Goal: Check status

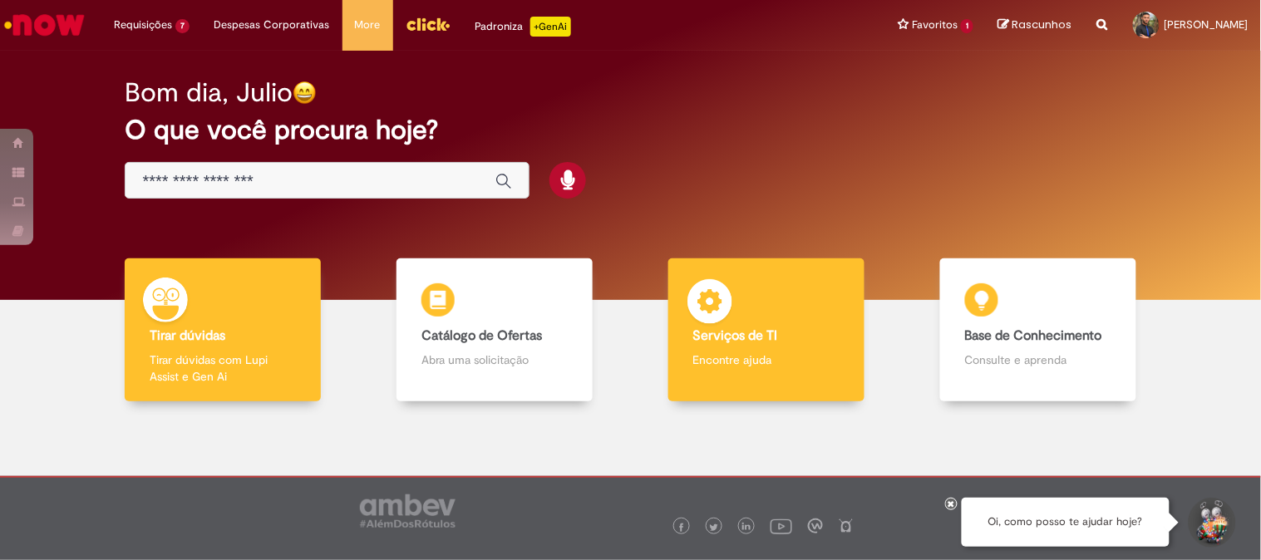
click at [798, 356] on p "Encontre ajuda" at bounding box center [766, 360] width 146 height 17
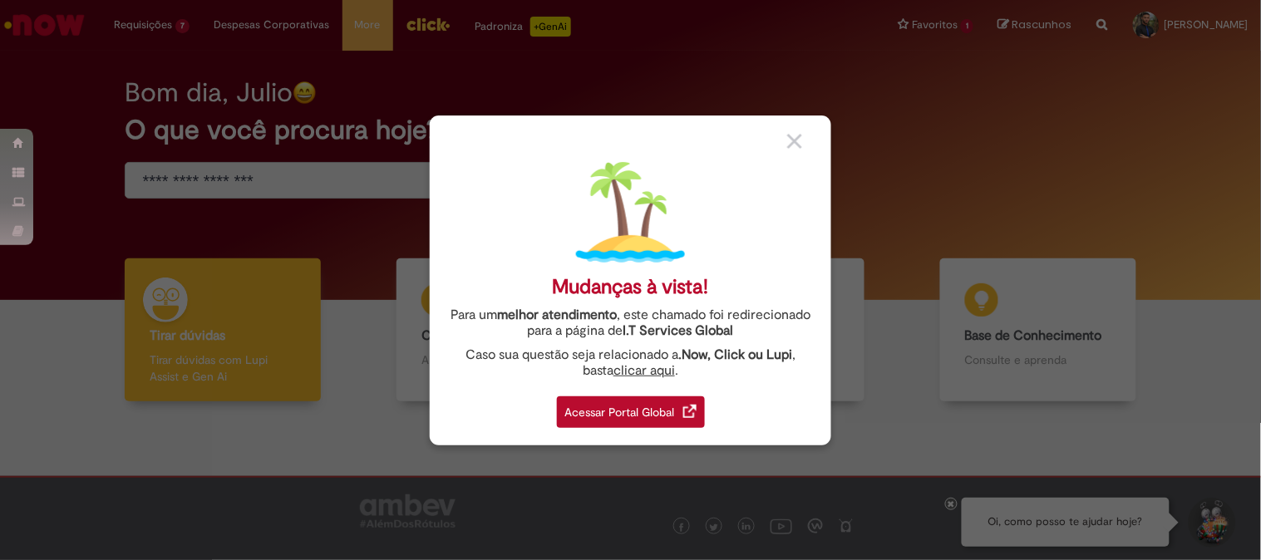
click at [635, 417] on div "Acessar Portal Global" at bounding box center [631, 413] width 148 height 32
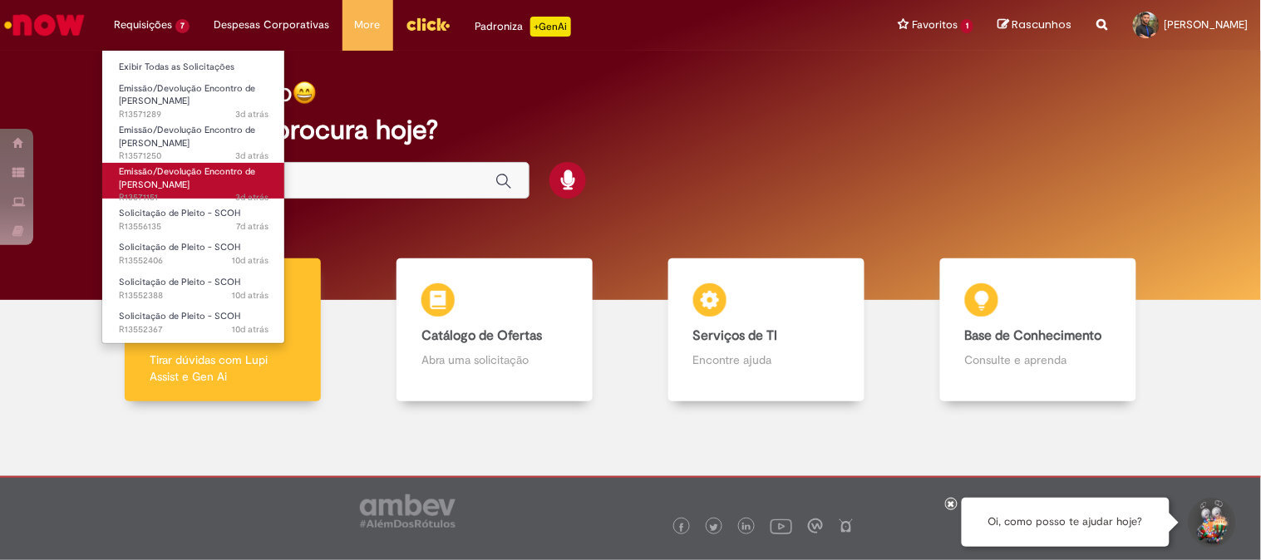
click at [159, 179] on span "Emissão/Devolução Encontro de [PERSON_NAME]" at bounding box center [187, 178] width 136 height 26
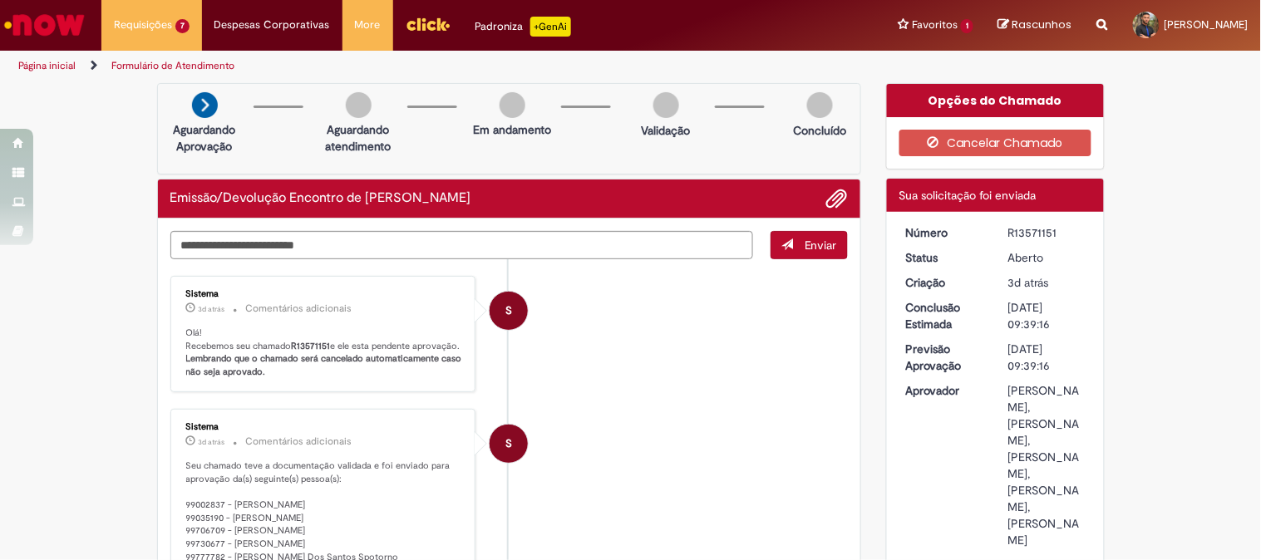
scroll to position [92, 0]
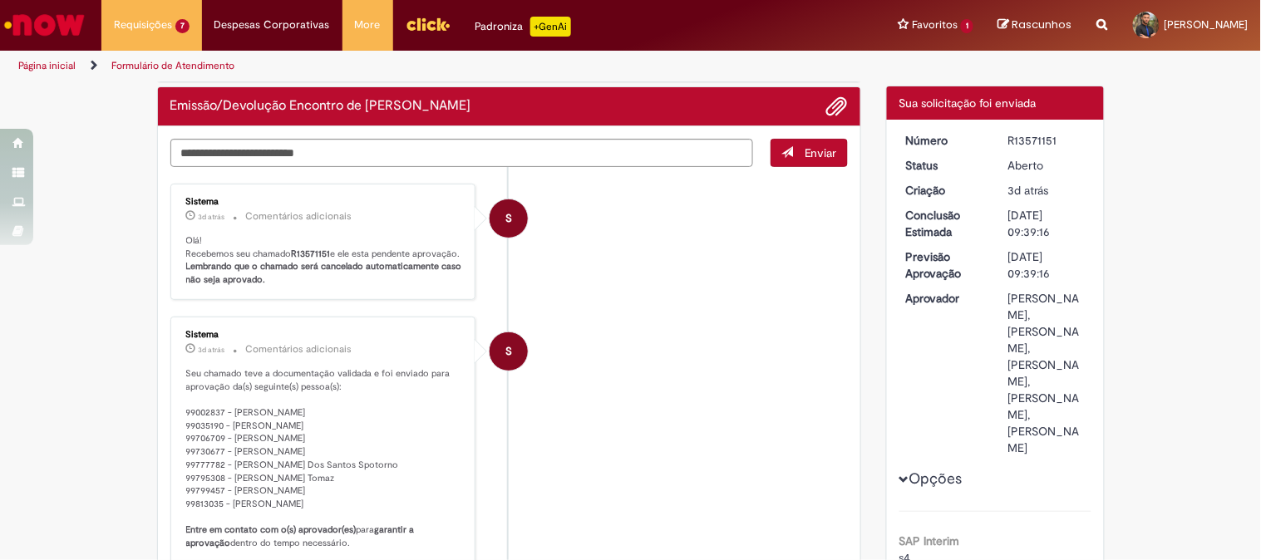
drag, startPoint x: 1062, startPoint y: 140, endPoint x: 1026, endPoint y: 146, distance: 36.2
click at [1062, 140] on div "R13571151" at bounding box center [1047, 140] width 77 height 17
drag, startPoint x: 988, startPoint y: 143, endPoint x: 1062, endPoint y: 141, distance: 74.0
click at [1062, 141] on dd "R13571151" at bounding box center [1047, 140] width 102 height 17
copy div "R13571151"
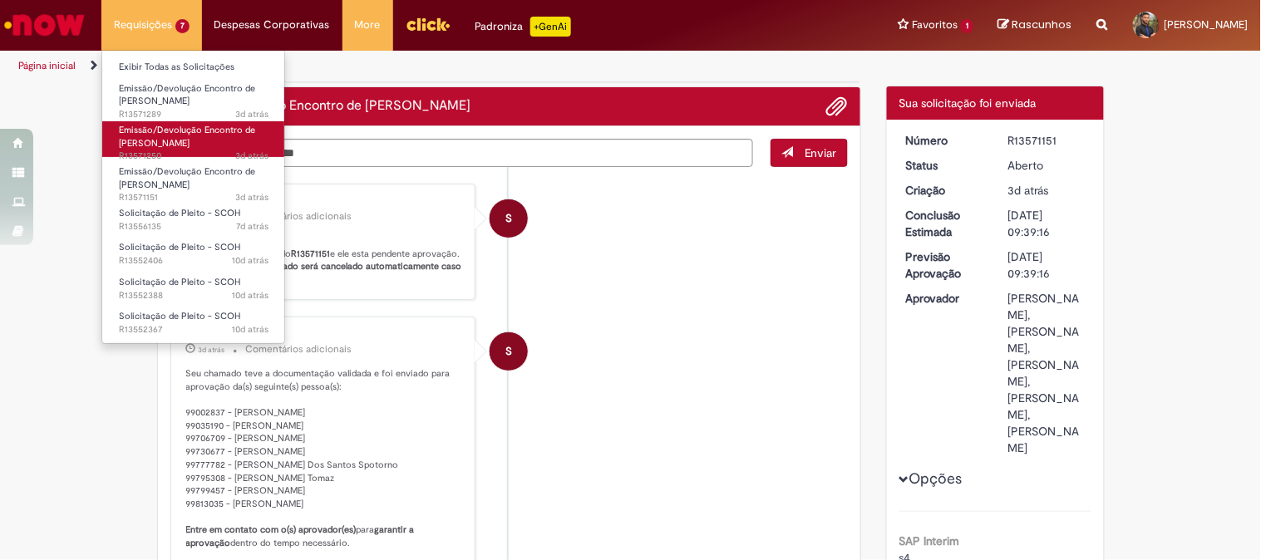
click at [150, 137] on span "Emissão/Devolução Encontro de [PERSON_NAME]" at bounding box center [187, 137] width 136 height 26
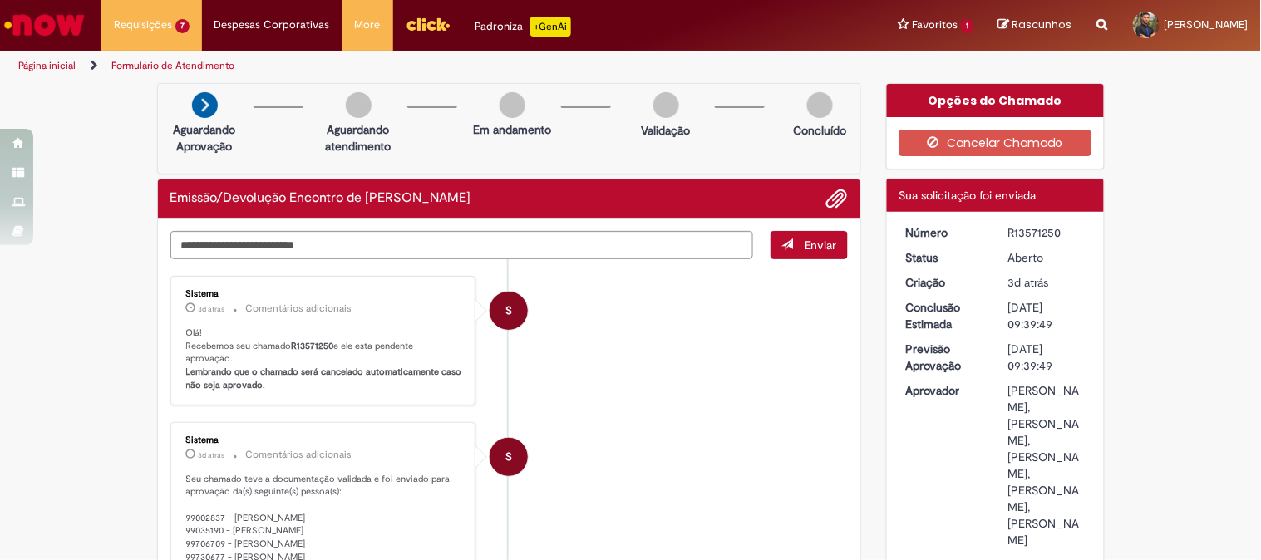
drag, startPoint x: 1003, startPoint y: 230, endPoint x: 1053, endPoint y: 233, distance: 50.8
click at [1053, 233] on div "R13571250" at bounding box center [1047, 232] width 77 height 17
copy div "R13571250"
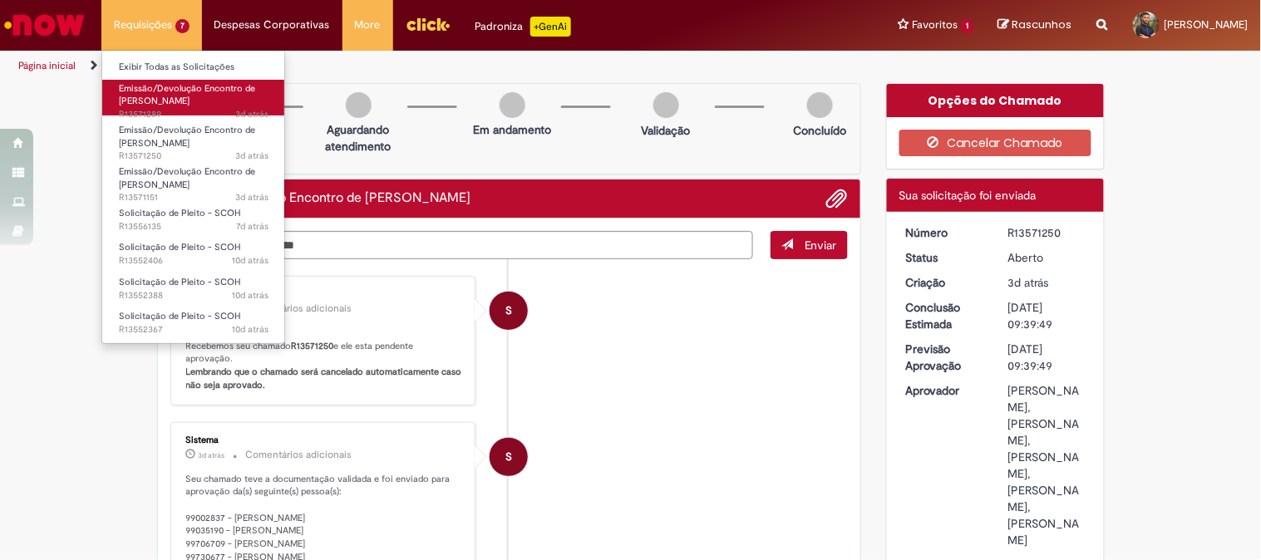
click at [136, 97] on span "Emissão/Devolução Encontro de [PERSON_NAME]" at bounding box center [187, 95] width 136 height 26
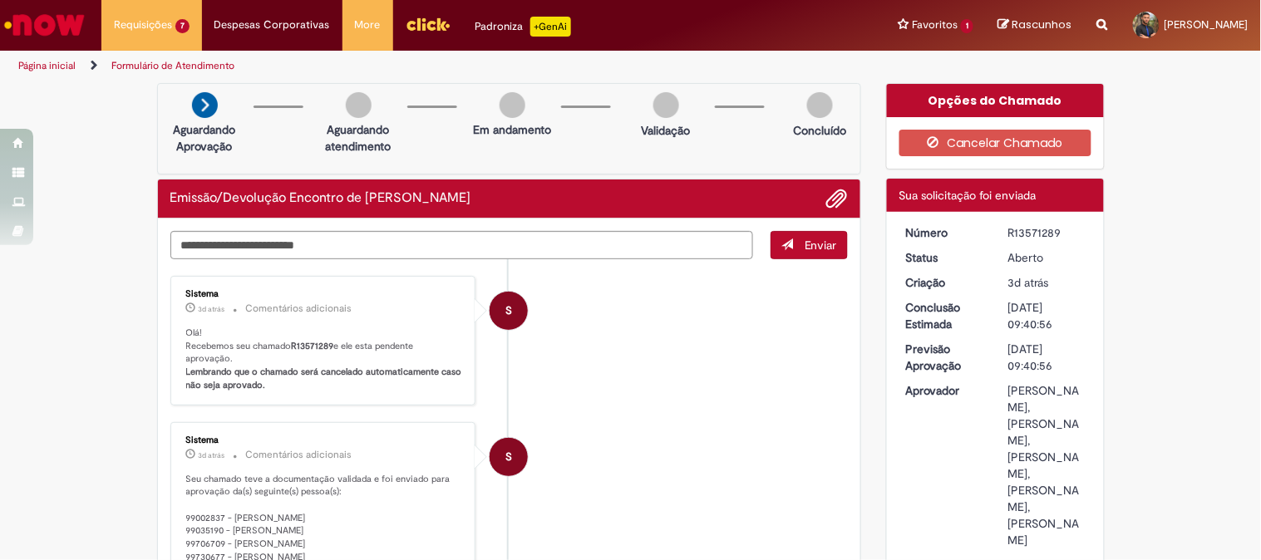
drag, startPoint x: 999, startPoint y: 220, endPoint x: 1058, endPoint y: 225, distance: 58.4
click at [1023, 229] on div "R13571289" at bounding box center [1047, 232] width 77 height 17
drag, startPoint x: 999, startPoint y: 230, endPoint x: 1059, endPoint y: 230, distance: 59.9
click at [1059, 230] on dd "R13571289" at bounding box center [1047, 232] width 102 height 17
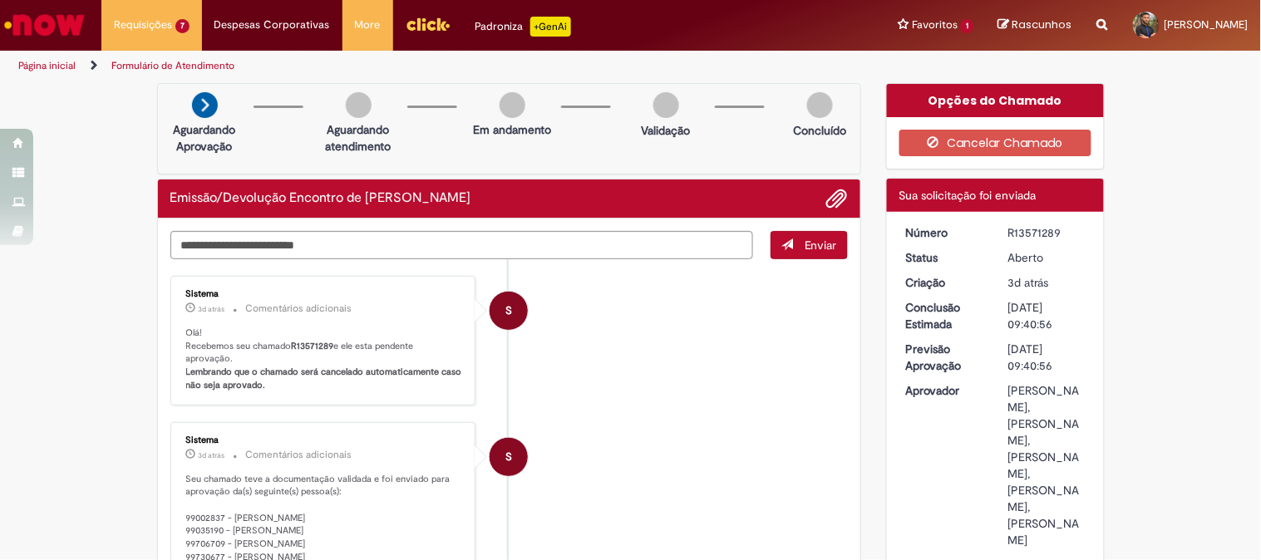
copy div "R13571289"
